Goal: Task Accomplishment & Management: Use online tool/utility

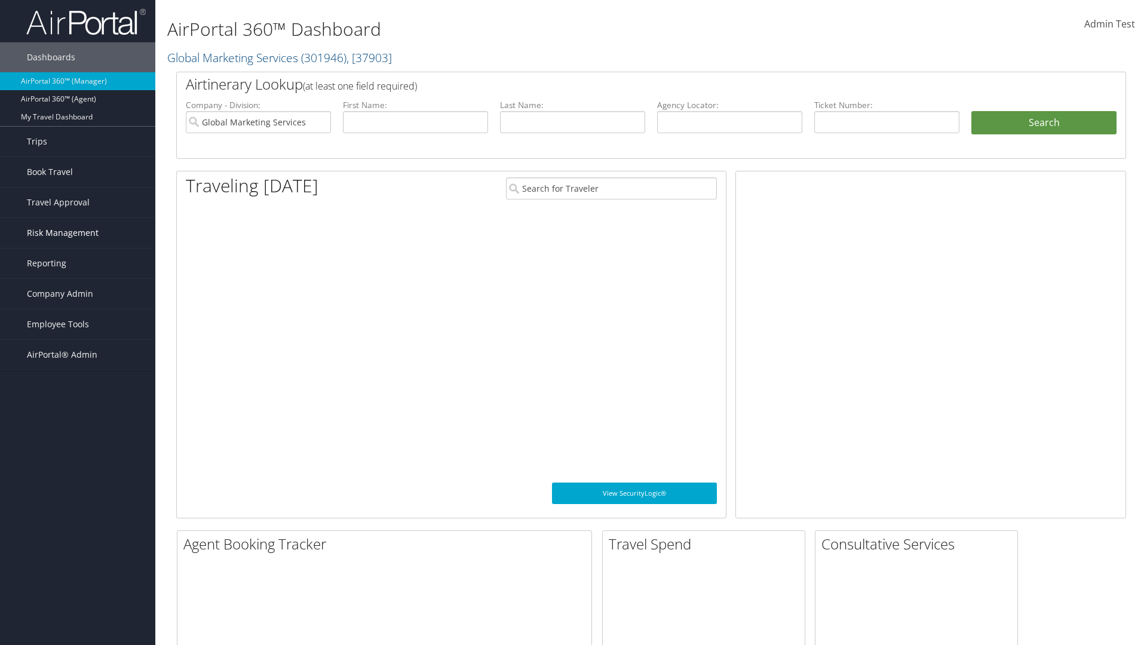
click at [78, 233] on span "Risk Management" at bounding box center [63, 233] width 72 height 30
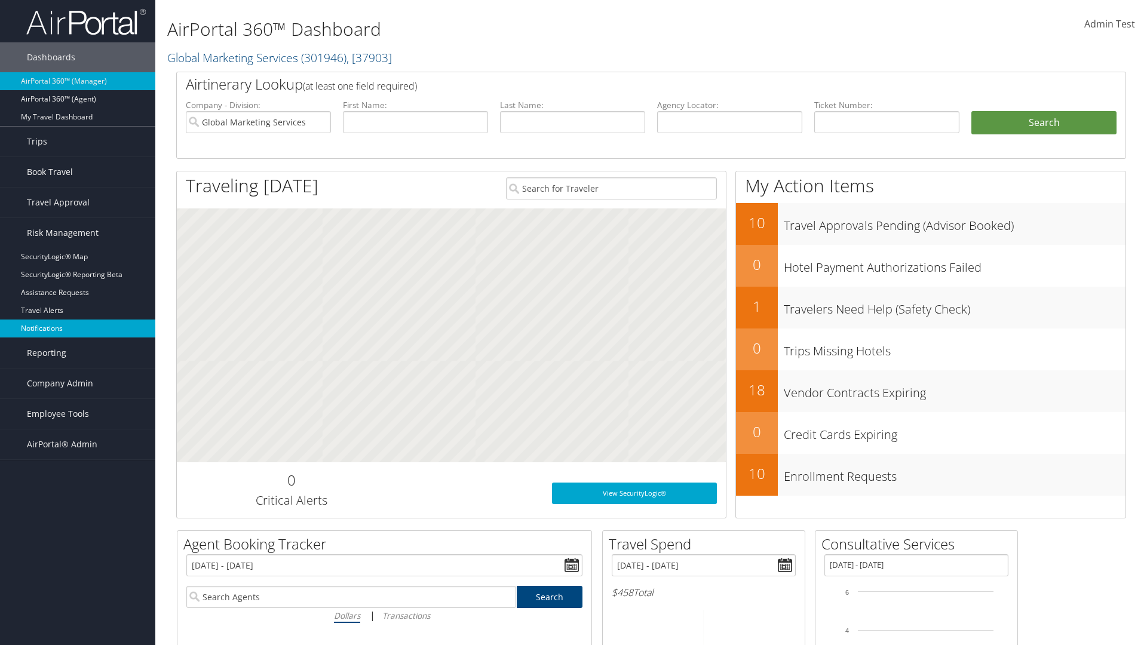
click at [78, 329] on link "Notifications" at bounding box center [77, 329] width 155 height 18
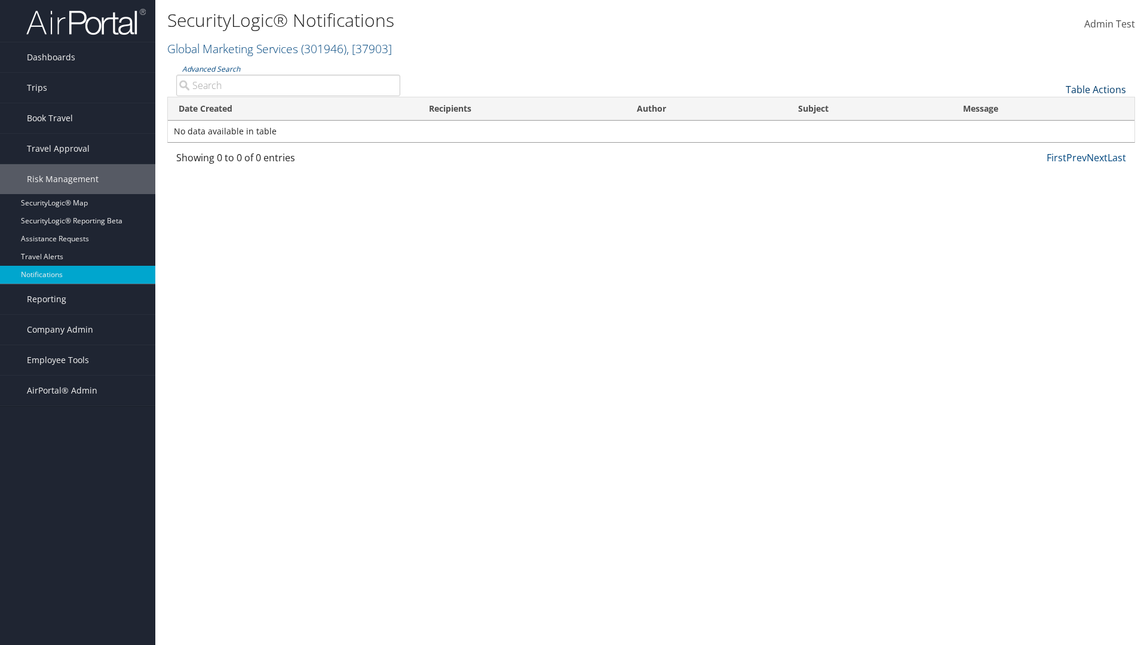
click at [1096, 89] on link "Table Actions" at bounding box center [1096, 89] width 60 height 13
click at [1056, 108] on link "Download Report" at bounding box center [1056, 108] width 157 height 20
click at [1096, 89] on link "Table Actions" at bounding box center [1096, 89] width 60 height 13
click at [1056, 128] on link "Column Visibility" at bounding box center [1056, 128] width 157 height 20
click at [1056, 109] on link "Date Created" at bounding box center [1056, 109] width 157 height 20
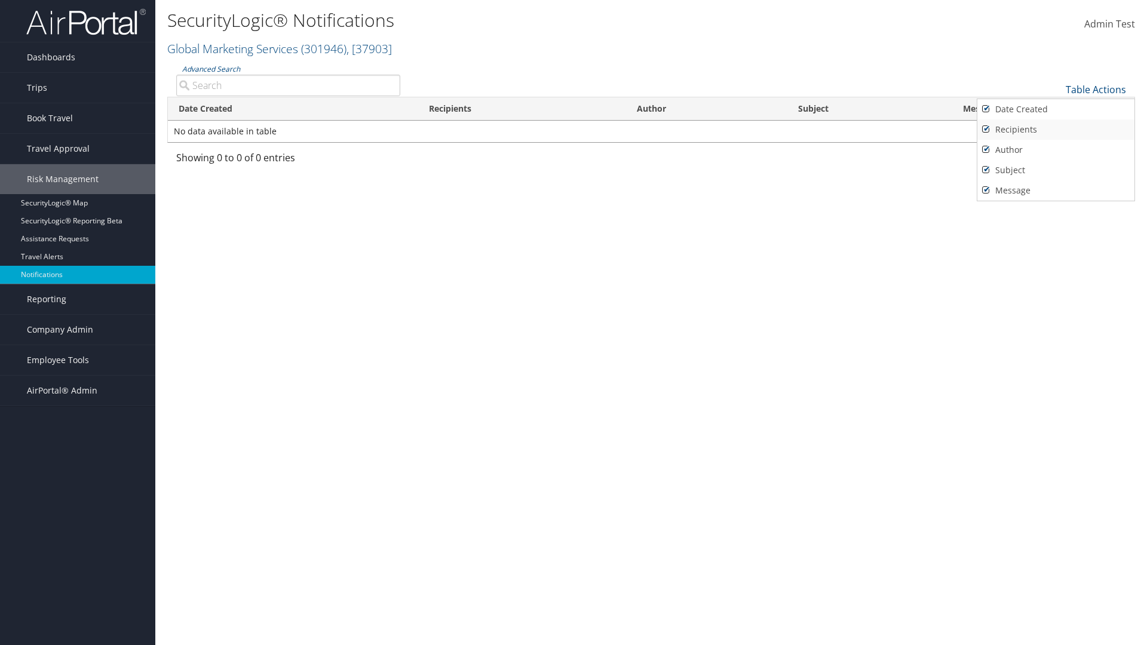
click at [1056, 129] on link "Recipients" at bounding box center [1056, 130] width 157 height 20
click at [1056, 149] on link "Author" at bounding box center [1056, 150] width 157 height 20
click at [1056, 170] on link "Subject" at bounding box center [1056, 170] width 157 height 20
click at [1056, 190] on link "Message" at bounding box center [1056, 190] width 157 height 20
click at [574, 323] on div at bounding box center [573, 322] width 1147 height 645
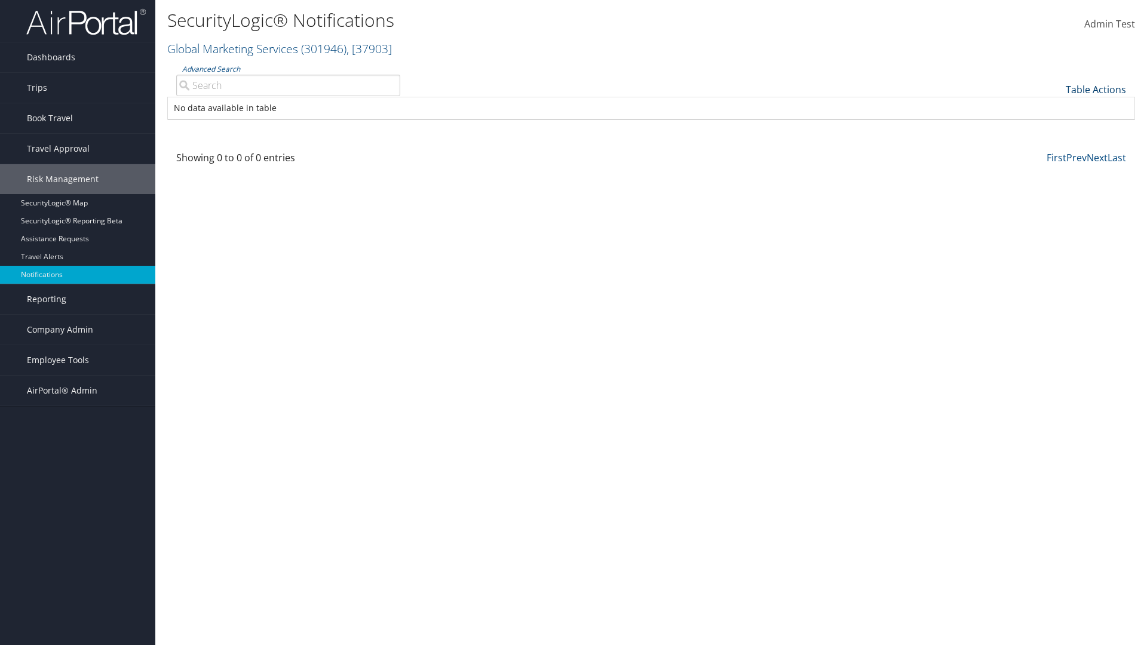
scroll to position [14, 0]
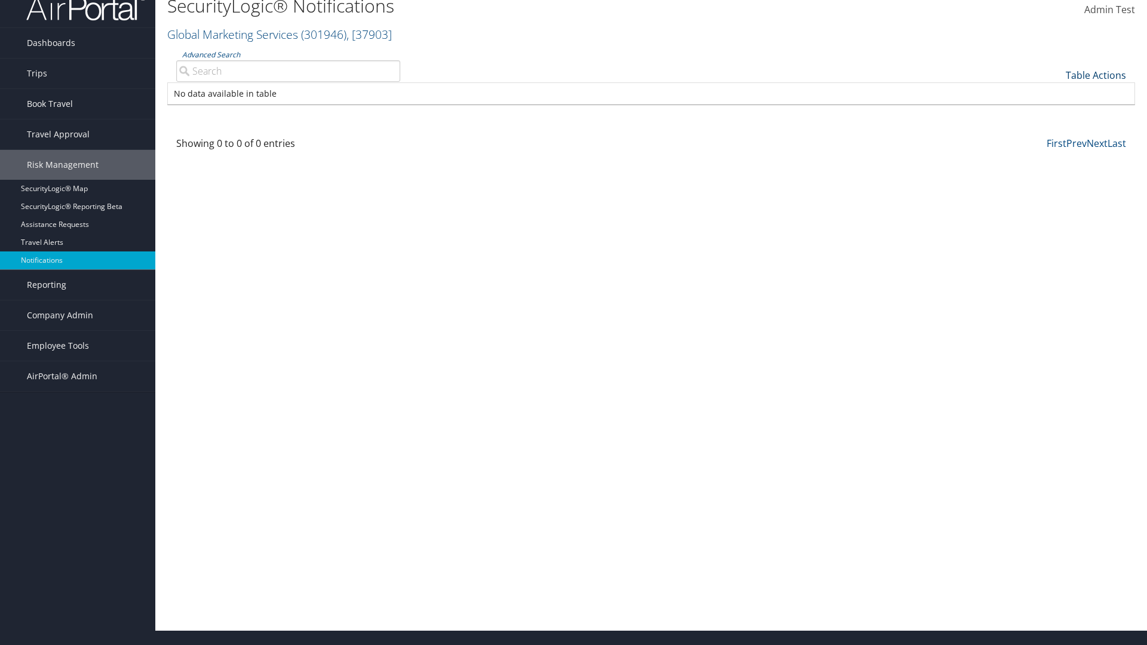
click at [1096, 75] on link "Table Actions" at bounding box center [1096, 75] width 60 height 13
click at [1056, 114] on link "Column Visibility" at bounding box center [1056, 114] width 157 height 20
click at [1056, 94] on link "Date Created" at bounding box center [1056, 95] width 157 height 20
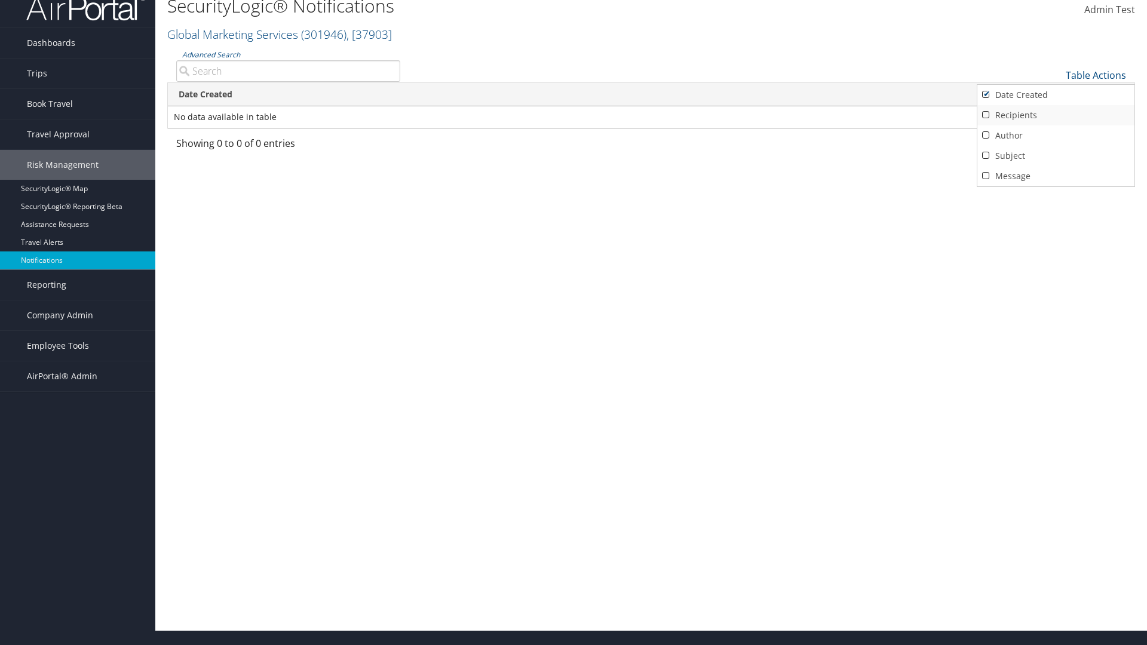
click at [1056, 115] on link "Recipients" at bounding box center [1056, 115] width 157 height 20
click at [1056, 135] on link "Author" at bounding box center [1056, 135] width 157 height 20
click at [1056, 155] on link "Subject" at bounding box center [1056, 156] width 157 height 20
click at [1056, 176] on link "Message" at bounding box center [1056, 176] width 157 height 20
click at [574, 323] on div at bounding box center [573, 322] width 1147 height 645
